Goal: Check status: Check status

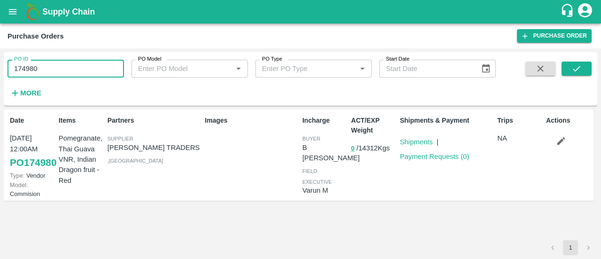
click at [65, 63] on input "174980" at bounding box center [66, 69] width 116 height 18
type input "1"
paste input "text"
type input "174980"
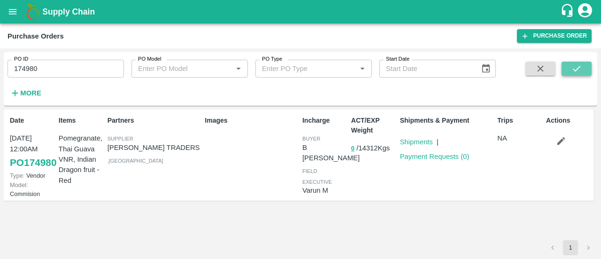
click at [572, 67] on icon "submit" at bounding box center [577, 68] width 10 height 10
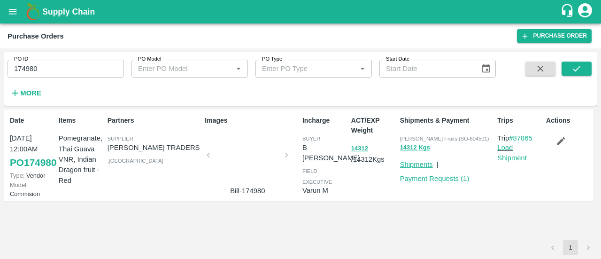
click at [423, 162] on link "Shipments" at bounding box center [416, 165] width 33 height 8
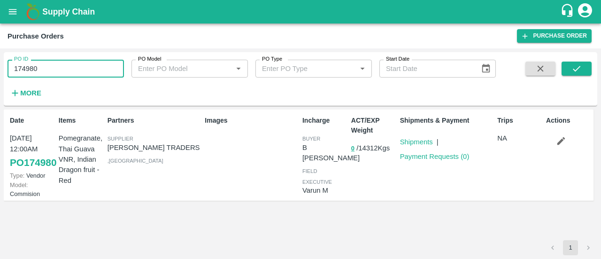
click at [54, 62] on input "174980" at bounding box center [66, 69] width 116 height 18
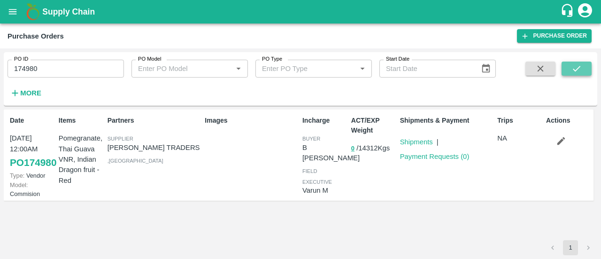
click at [581, 68] on icon "submit" at bounding box center [577, 68] width 10 height 10
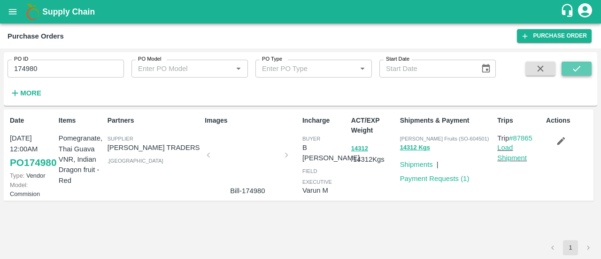
click at [584, 72] on button "submit" at bounding box center [577, 69] width 30 height 14
click at [432, 177] on link "Payment Requests ( 1 )" at bounding box center [435, 179] width 70 height 8
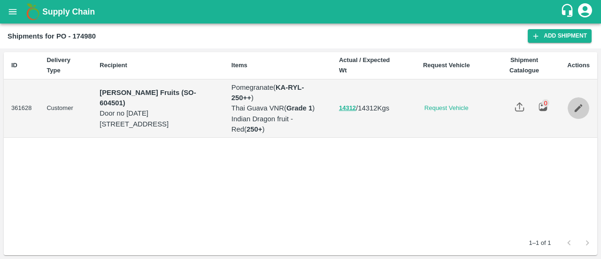
click at [575, 112] on icon "Edit" at bounding box center [579, 108] width 10 height 10
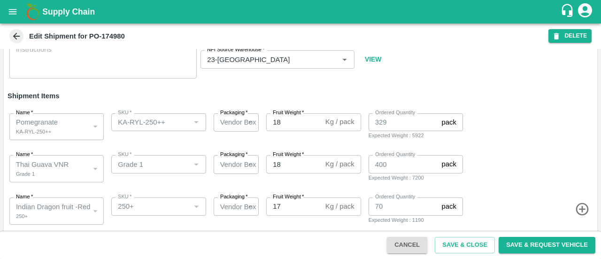
scroll to position [60, 0]
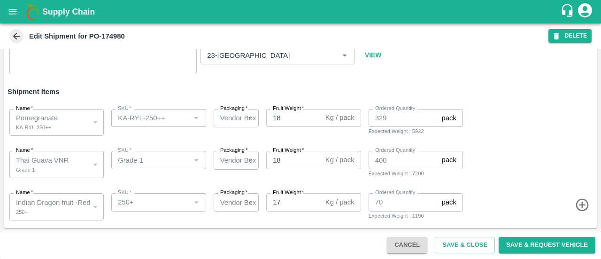
click at [16, 37] on icon at bounding box center [16, 36] width 10 height 10
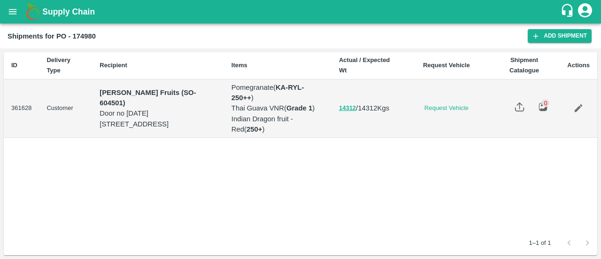
click at [6, 14] on button "open drawer" at bounding box center [13, 12] width 22 height 22
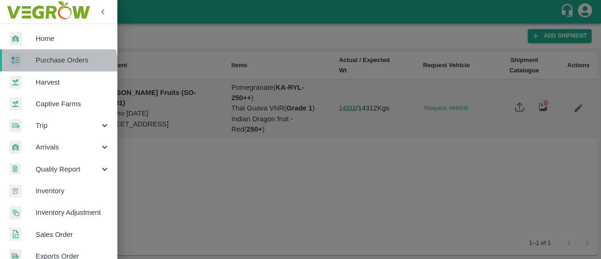
click at [56, 65] on span "Purchase Orders" at bounding box center [73, 60] width 74 height 10
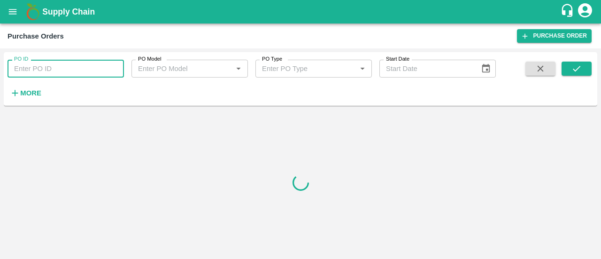
click at [78, 62] on input "PO ID" at bounding box center [66, 69] width 116 height 18
paste input "174390"
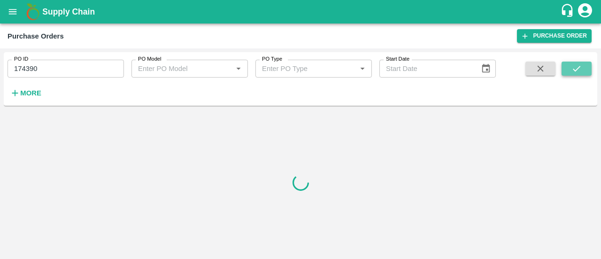
click at [577, 71] on icon "submit" at bounding box center [577, 68] width 10 height 10
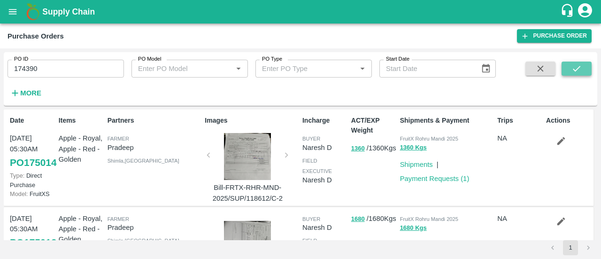
click at [566, 67] on button "submit" at bounding box center [577, 69] width 30 height 14
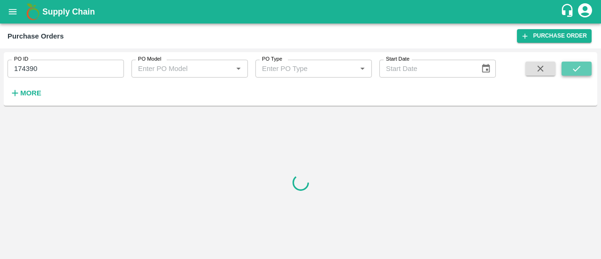
click at [580, 68] on icon "submit" at bounding box center [577, 68] width 10 height 10
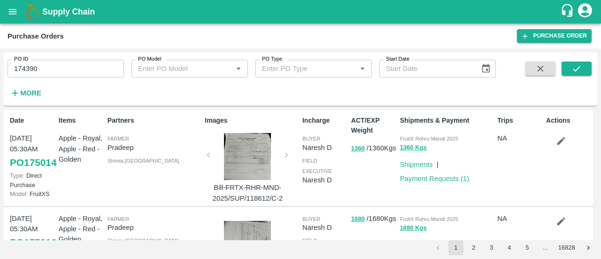
click at [72, 71] on input "174390" at bounding box center [66, 69] width 116 height 18
type input "174390"
click at [578, 67] on icon "submit" at bounding box center [577, 68] width 10 height 10
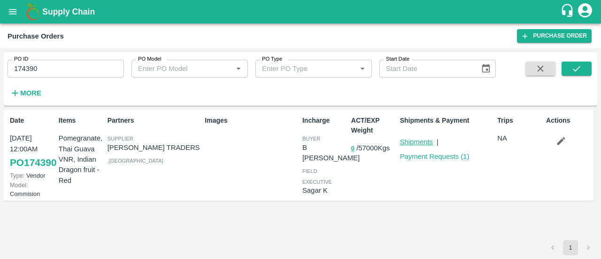
click at [416, 142] on link "Shipments" at bounding box center [416, 142] width 33 height 8
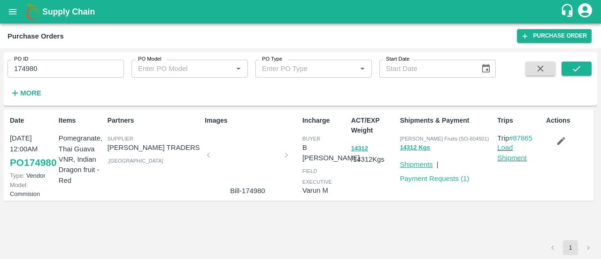
click at [410, 163] on link "Shipments" at bounding box center [416, 165] width 33 height 8
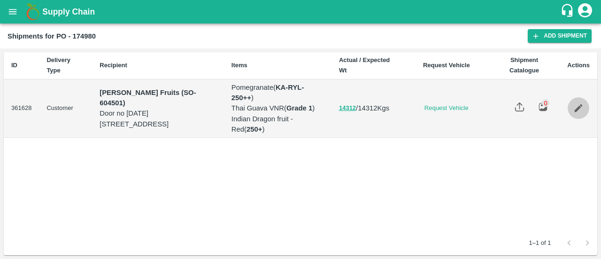
click at [582, 113] on icon "Edit" at bounding box center [579, 108] width 10 height 10
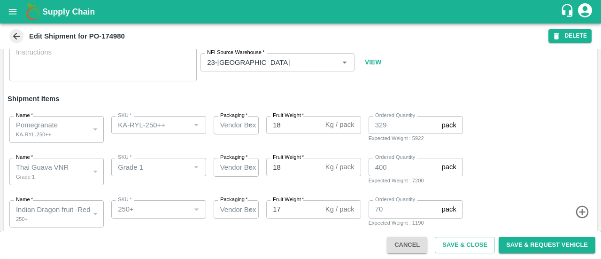
scroll to position [60, 0]
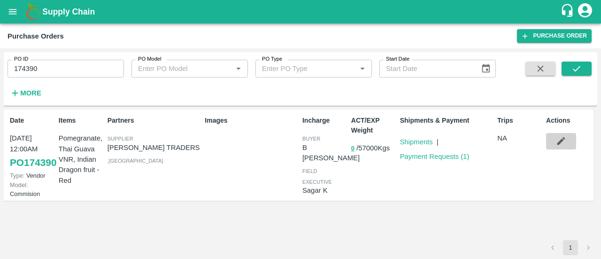
click at [559, 141] on icon "button" at bounding box center [561, 141] width 10 height 10
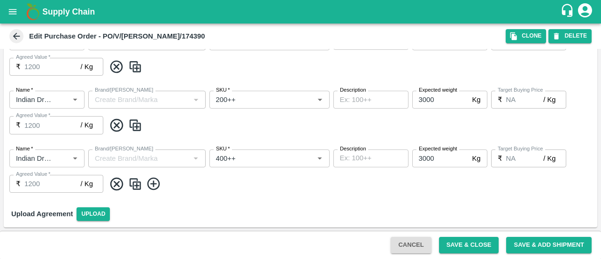
scroll to position [352, 0]
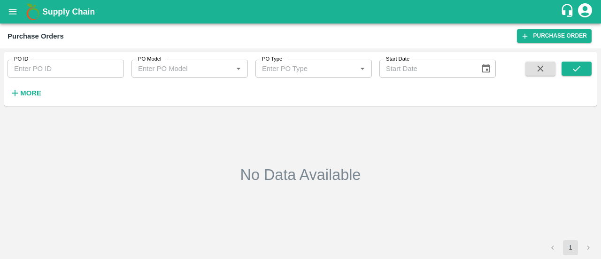
type input "174390"
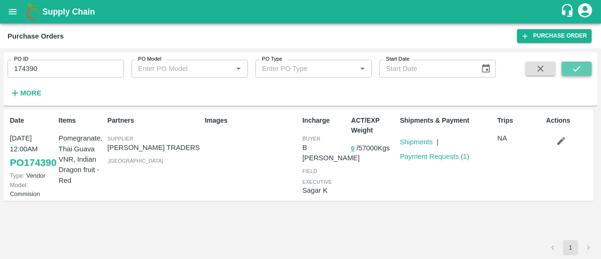
click at [567, 65] on button "submit" at bounding box center [577, 69] width 30 height 14
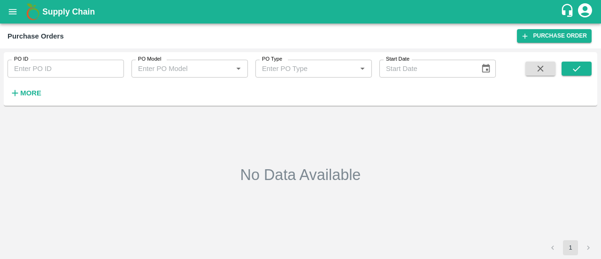
type input "174980"
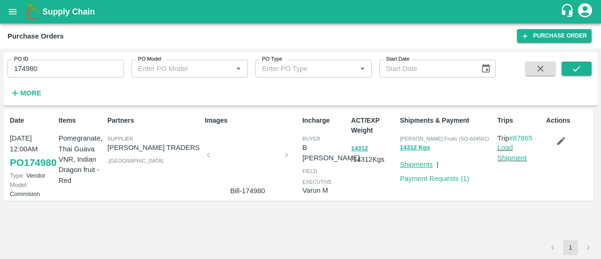
click at [414, 162] on link "Shipments" at bounding box center [416, 165] width 33 height 8
click at [430, 164] on link "Shipments" at bounding box center [416, 165] width 33 height 8
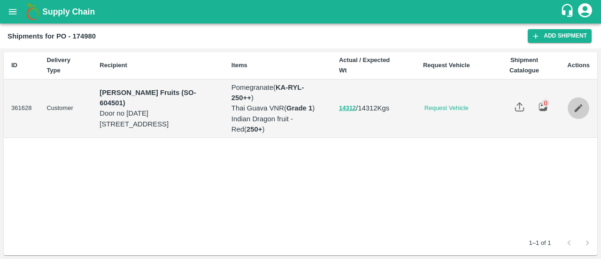
click at [575, 109] on icon "Edit" at bounding box center [579, 108] width 10 height 10
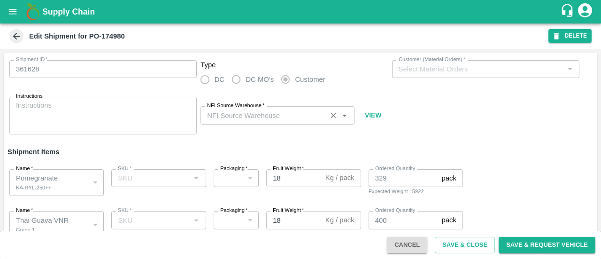
type input "SO-604501/10-Sep/Bismillah Zaheru Fruits/Door no [DATE], [GEOGRAPHIC_DATA], [ST…"
type input "23-[GEOGRAPHIC_DATA]"
type input "KA-RYL-250++"
type input "Grade 1"
type input "250+"
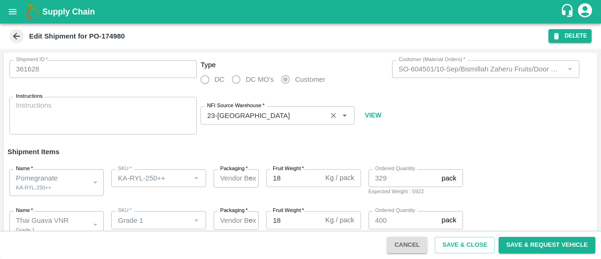
scroll to position [60, 0]
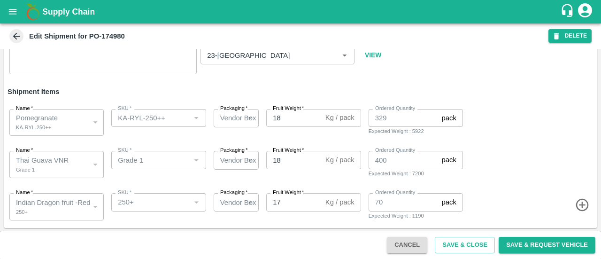
click at [18, 36] on icon at bounding box center [16, 36] width 7 height 7
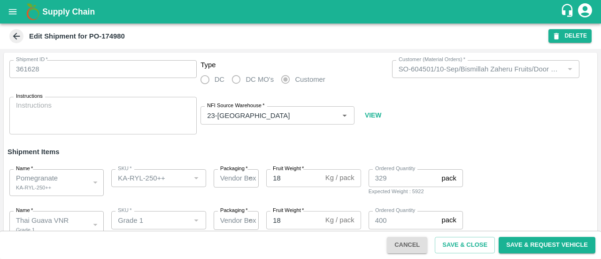
type input "SO-604501/10-Sep/Bismillah Zaheru Fruits/Door no [DATE], [GEOGRAPHIC_DATA], [ST…"
type input "23-[GEOGRAPHIC_DATA]"
type input "KA-RYL-250++"
type input "Grade 1"
type input "250+"
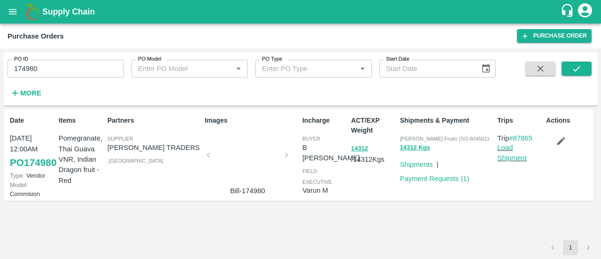
click at [562, 140] on icon "button" at bounding box center [562, 141] width 8 height 8
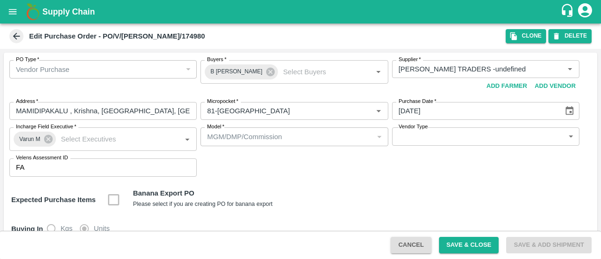
type input "[PERSON_NAME] TRADERS -undefined"
type input "81-[GEOGRAPHIC_DATA]"
type input "Pomegranate"
type input "KA-RYL-250++"
type input "NA"
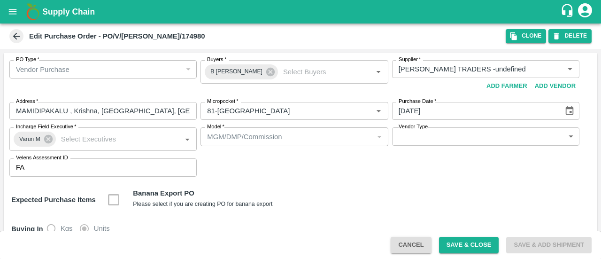
type input "Thai Guava VNR"
type input "Grade 1"
type input "NA"
type input "Indian Dragon fruit -Red"
type input "250+"
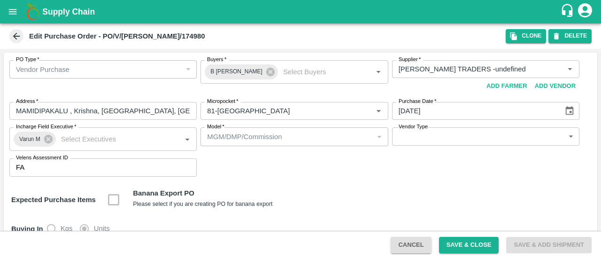
type input "NA"
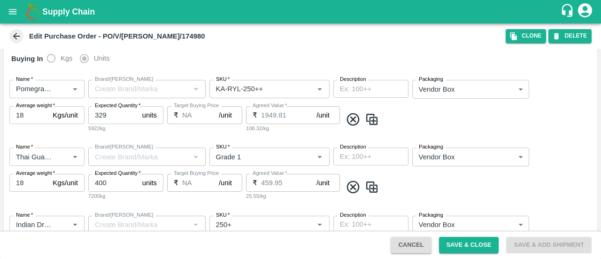
scroll to position [171, 0]
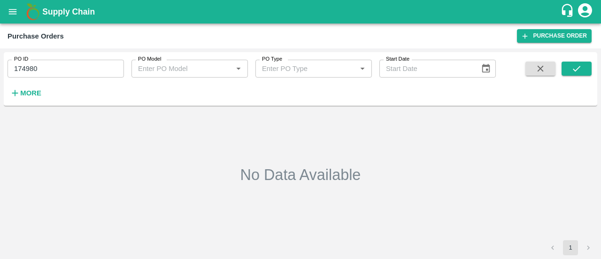
type input "174980"
